Goal: Task Accomplishment & Management: Manage account settings

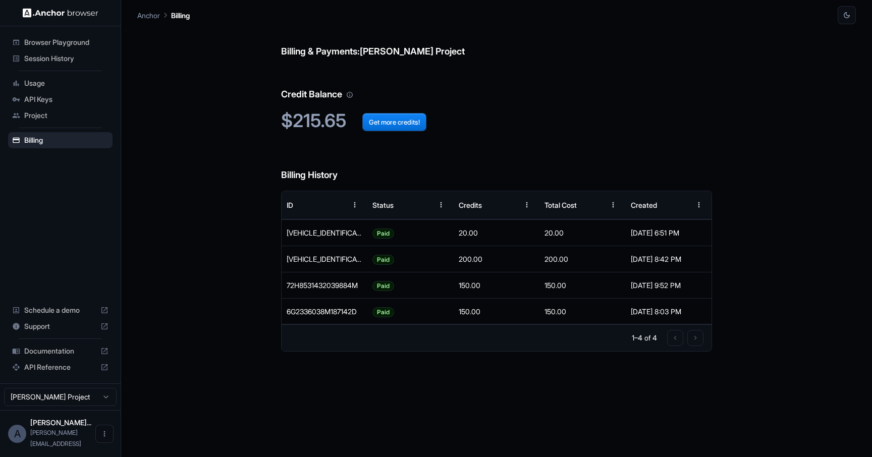
click at [694, 336] on div at bounding box center [685, 338] width 36 height 16
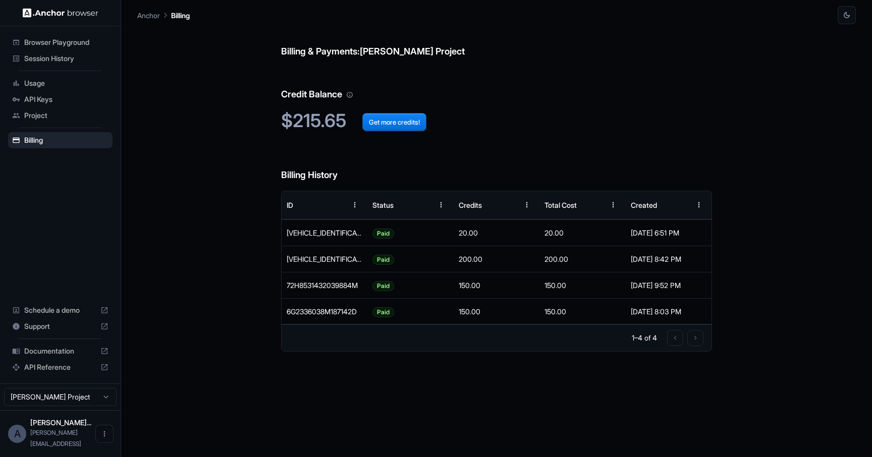
click at [141, 166] on div "Billing & Payments: [PERSON_NAME] Project Credit Balance $215.65 Get more credi…" at bounding box center [496, 240] width 719 height 433
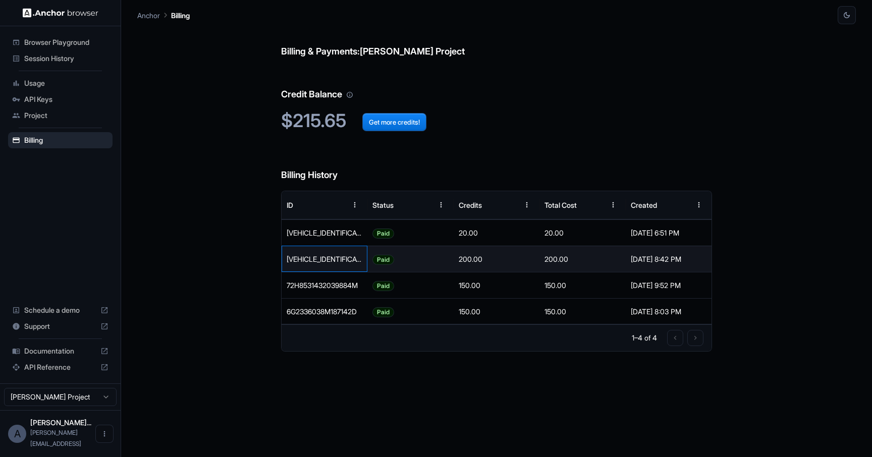
click at [310, 254] on div "[VEHICLE_IDENTIFICATION_NUMBER]" at bounding box center [325, 259] width 86 height 26
